Goal: Information Seeking & Learning: Learn about a topic

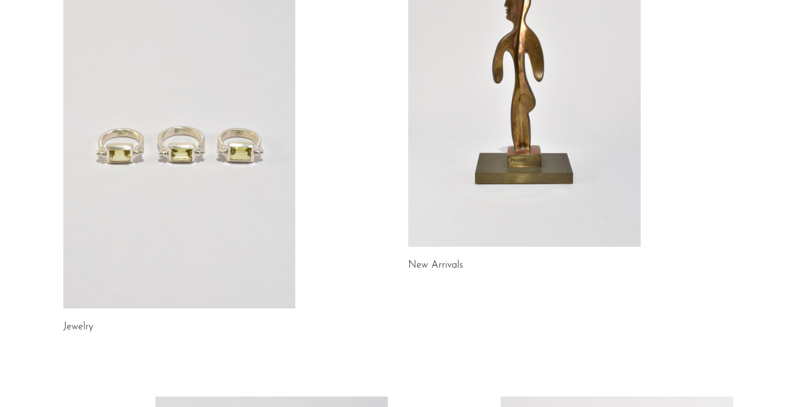
scroll to position [165, 0]
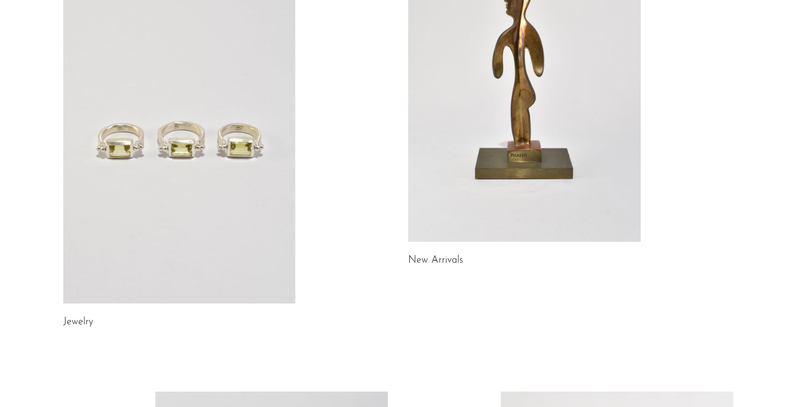
click at [225, 189] on link at bounding box center [179, 140] width 232 height 325
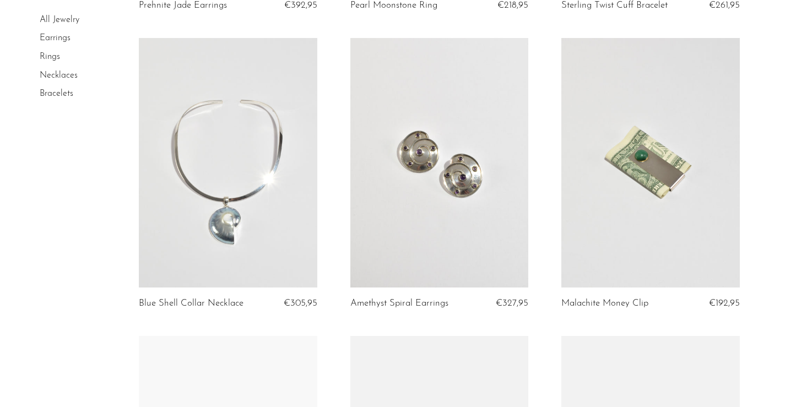
scroll to position [367, 0]
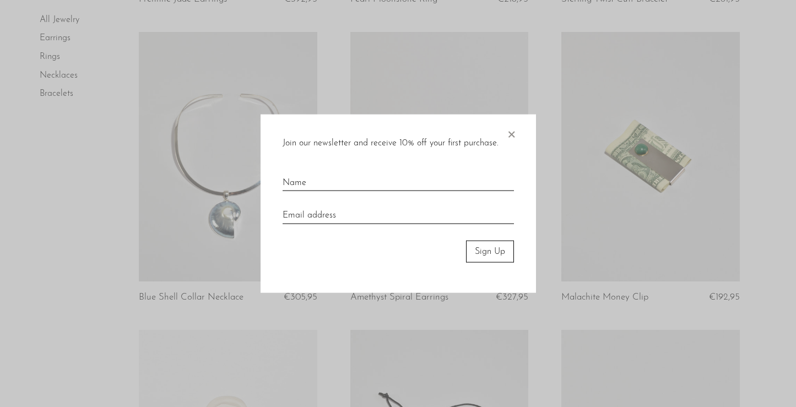
click at [512, 133] on span "×" at bounding box center [510, 131] width 11 height 35
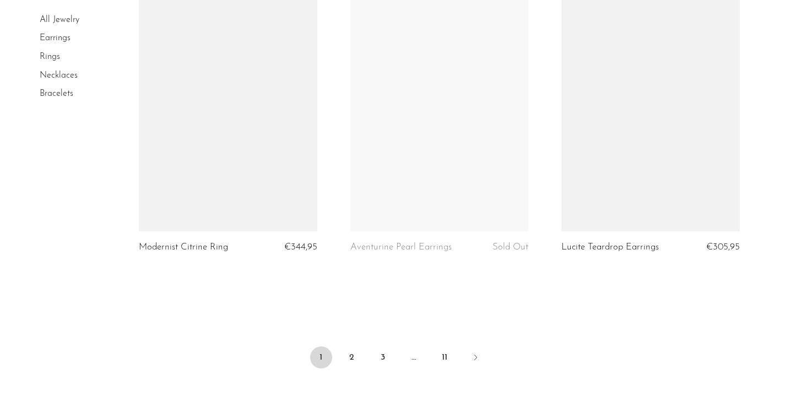
scroll to position [3461, 0]
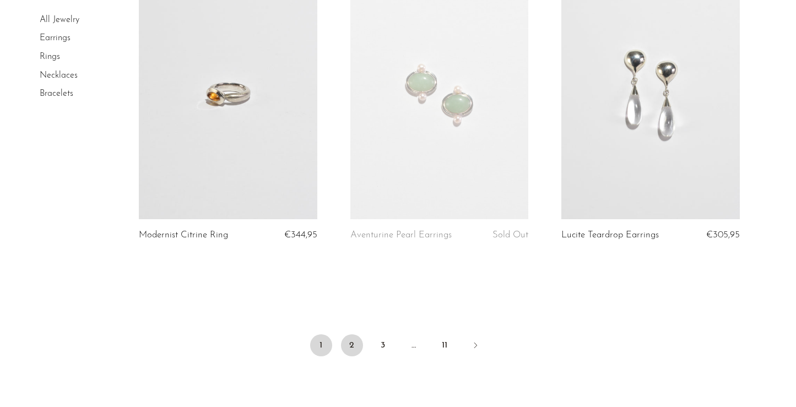
click at [358, 346] on link "2" at bounding box center [352, 345] width 22 height 22
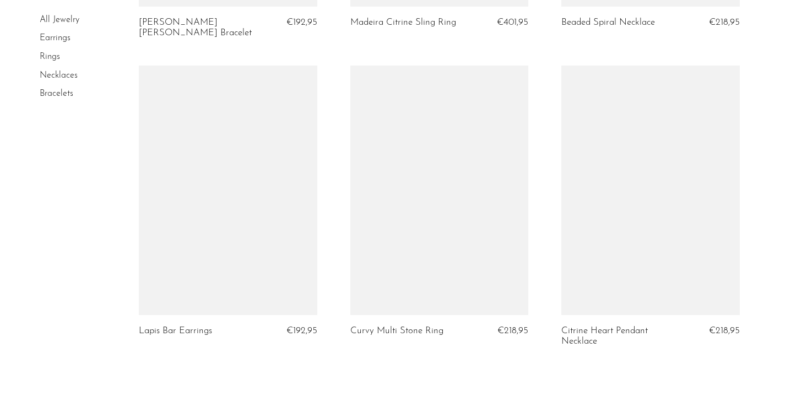
scroll to position [3609, 0]
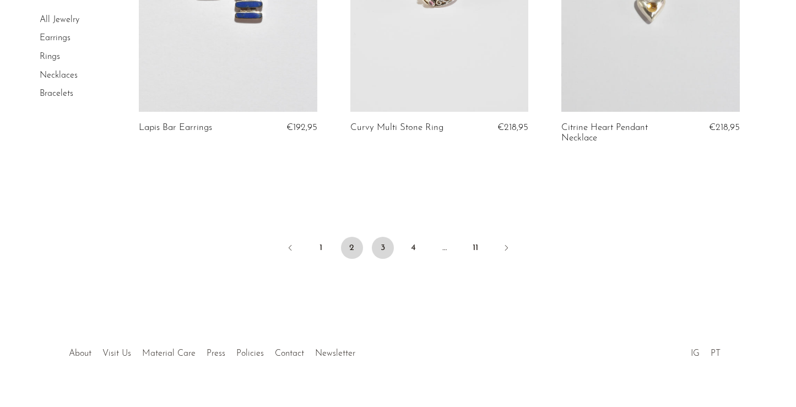
click at [380, 237] on link "3" at bounding box center [383, 248] width 22 height 22
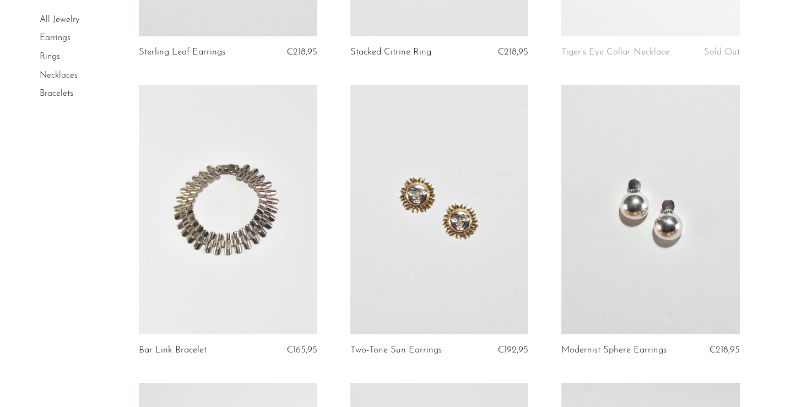
scroll to position [314, 0]
click at [273, 255] on link at bounding box center [228, 209] width 178 height 249
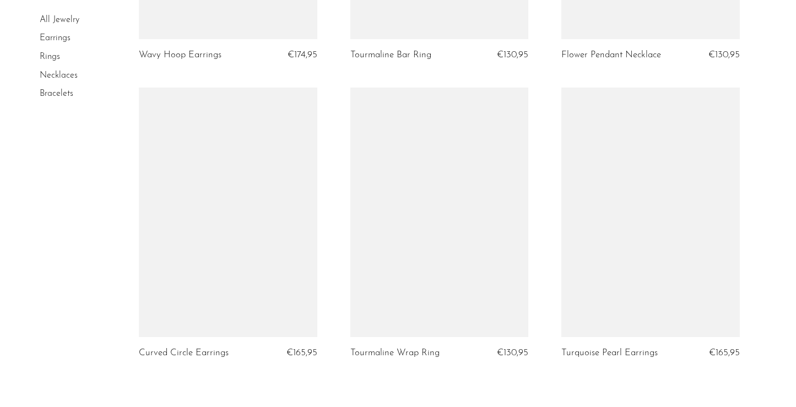
scroll to position [3578, 0]
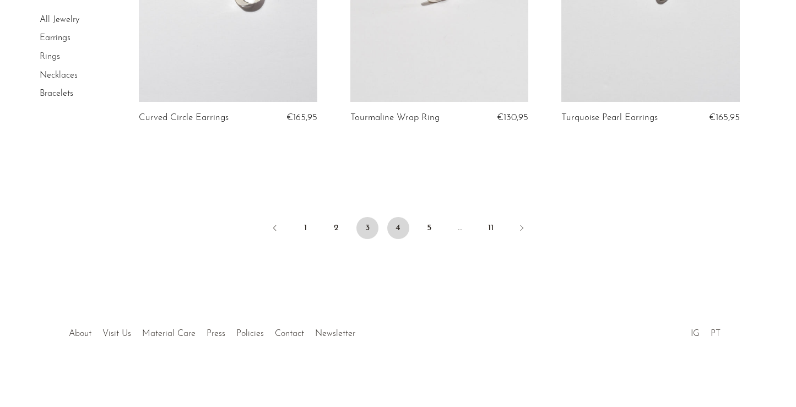
click at [400, 231] on link "4" at bounding box center [398, 228] width 22 height 22
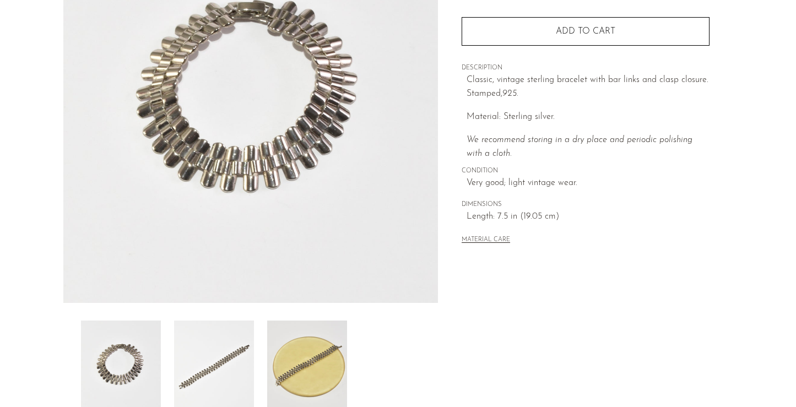
scroll to position [310, 0]
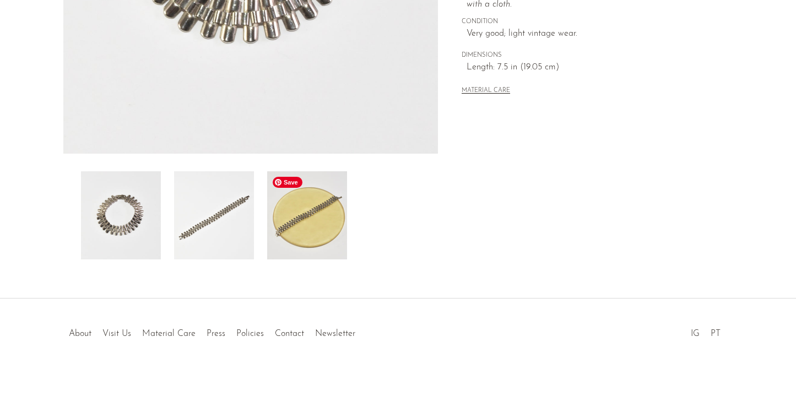
click at [312, 222] on img at bounding box center [307, 215] width 80 height 88
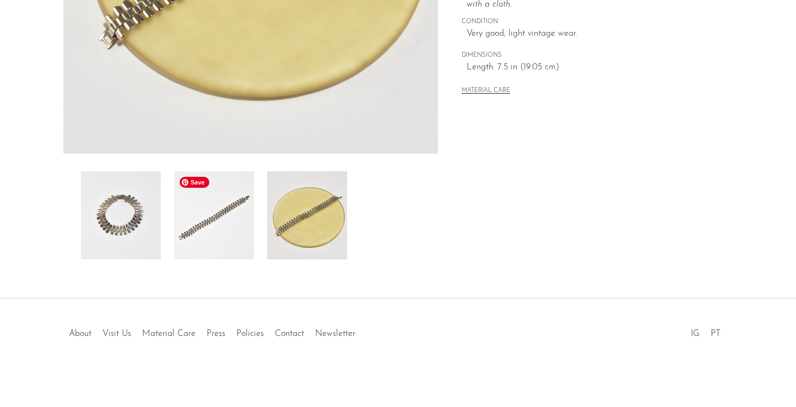
click at [220, 231] on img at bounding box center [214, 215] width 80 height 88
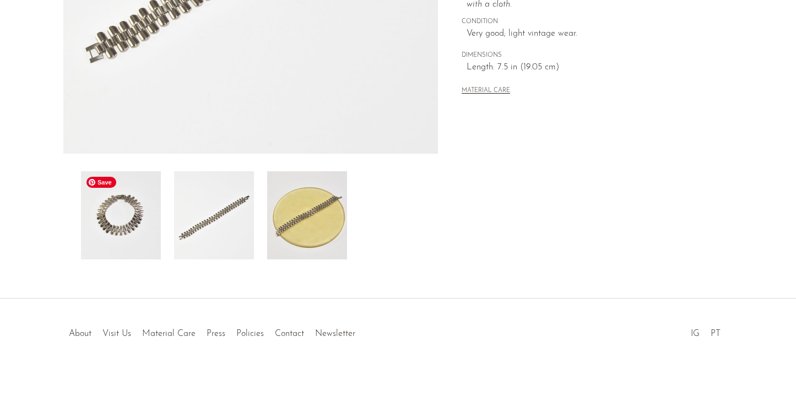
click at [150, 230] on img at bounding box center [121, 215] width 80 height 88
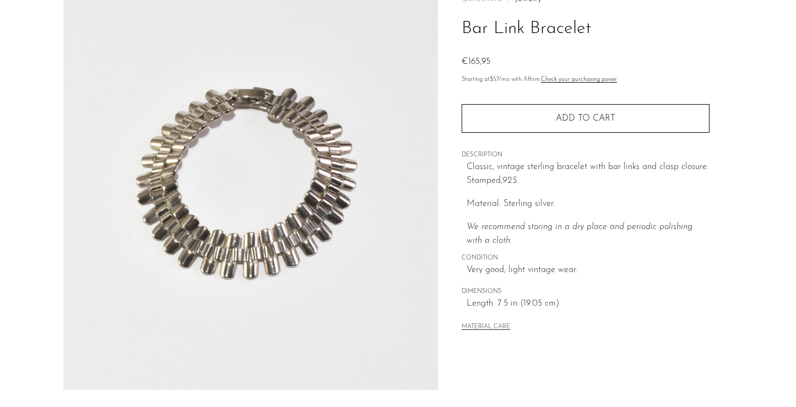
scroll to position [13, 0]
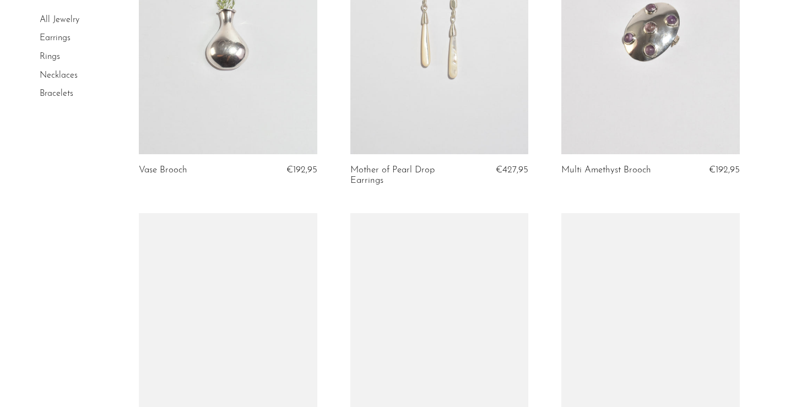
scroll to position [536, 0]
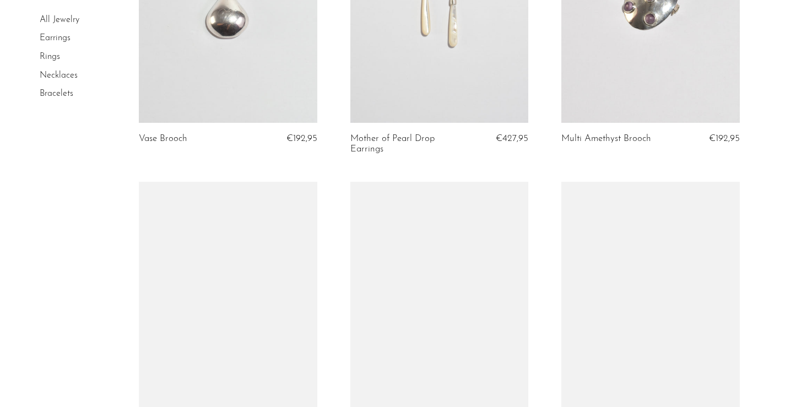
click at [417, 272] on link at bounding box center [439, 306] width 178 height 249
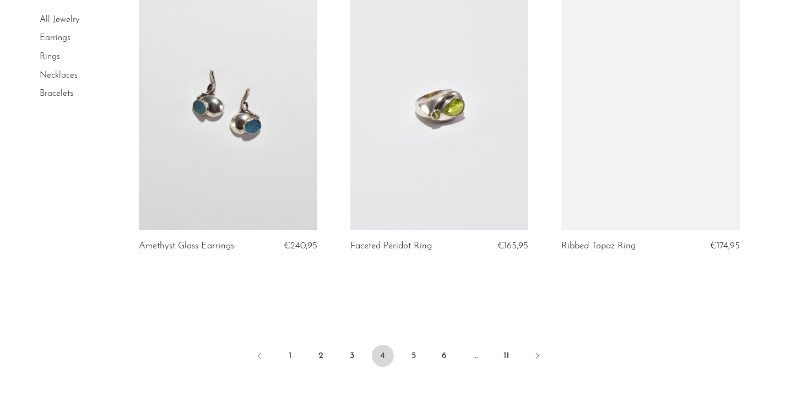
scroll to position [3463, 0]
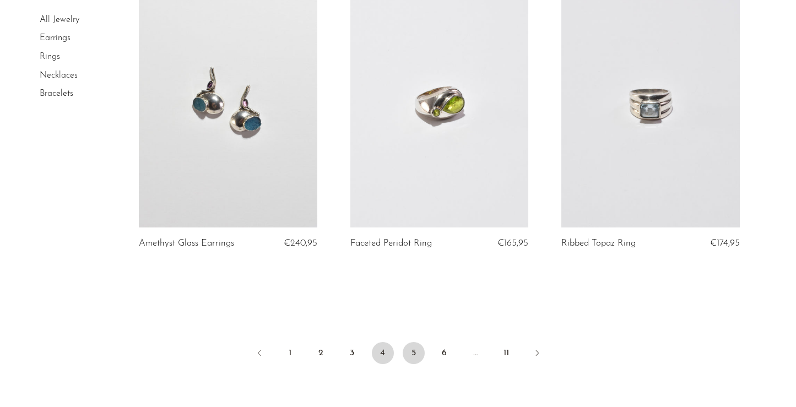
click at [410, 348] on link "5" at bounding box center [414, 353] width 22 height 22
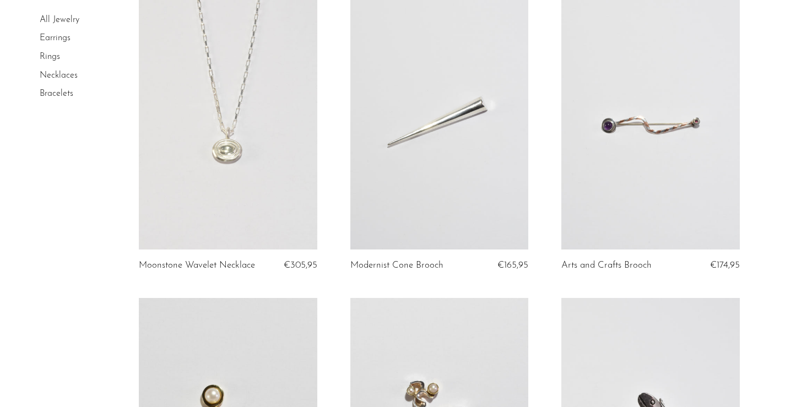
scroll to position [94, 0]
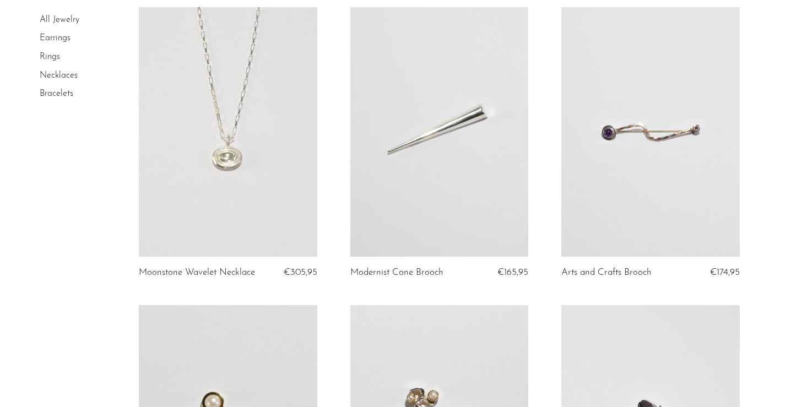
click at [226, 204] on link at bounding box center [228, 131] width 178 height 249
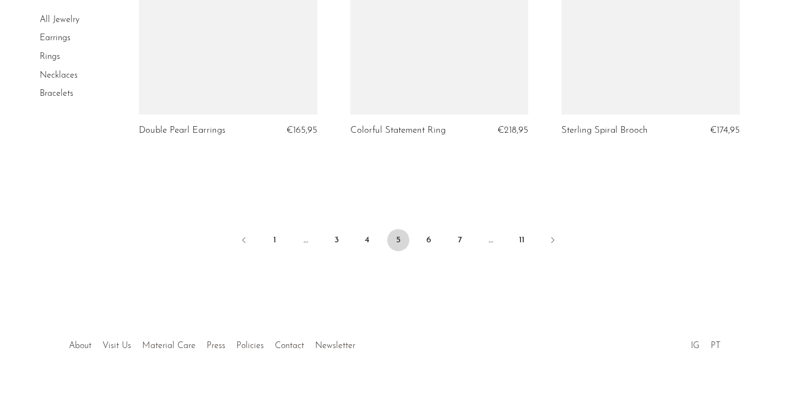
scroll to position [3559, 0]
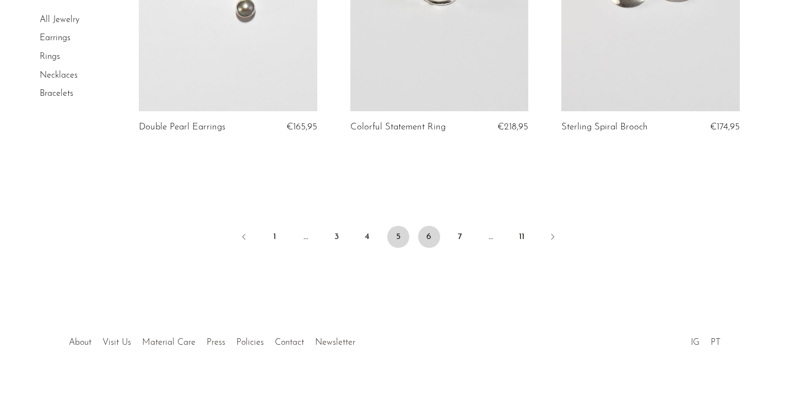
click at [431, 233] on link "6" at bounding box center [429, 237] width 22 height 22
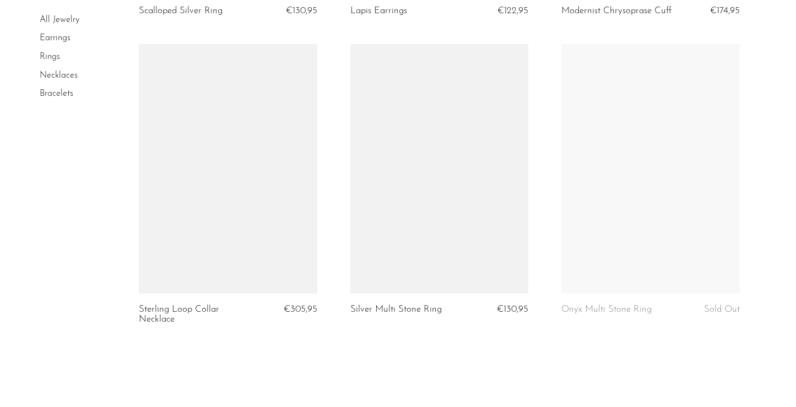
scroll to position [3578, 0]
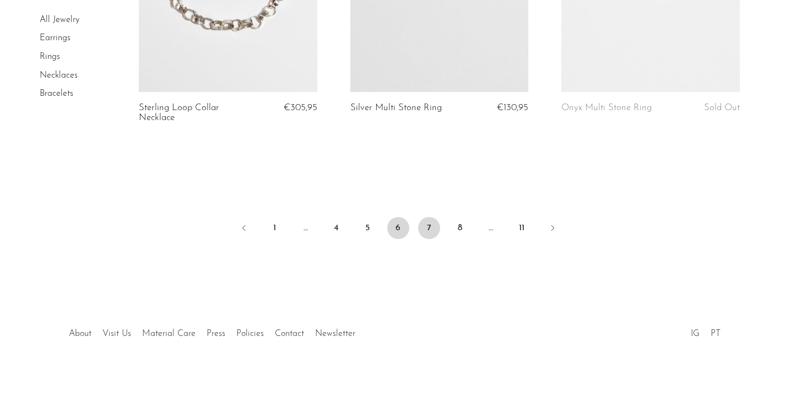
click at [429, 233] on link "7" at bounding box center [429, 228] width 22 height 22
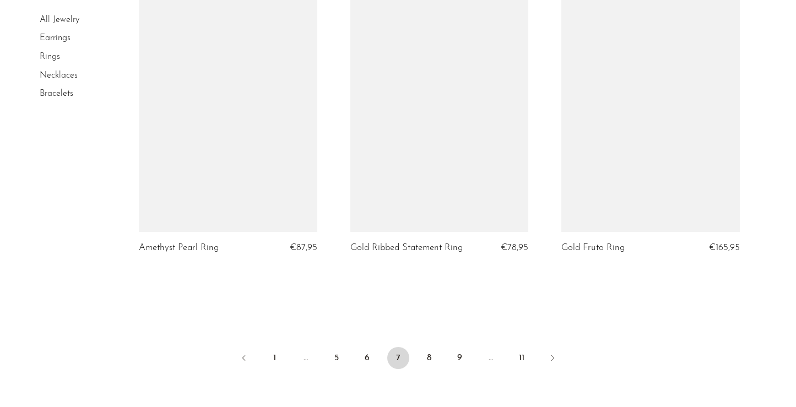
scroll to position [3427, 0]
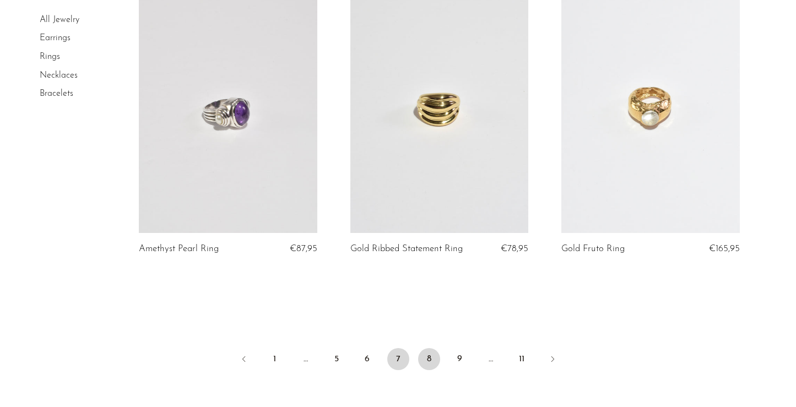
click at [421, 358] on link "8" at bounding box center [429, 359] width 22 height 22
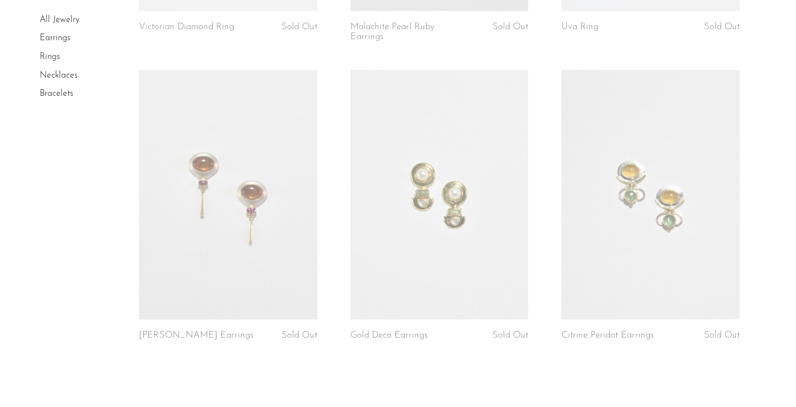
scroll to position [3368, 0]
